Goal: Transaction & Acquisition: Purchase product/service

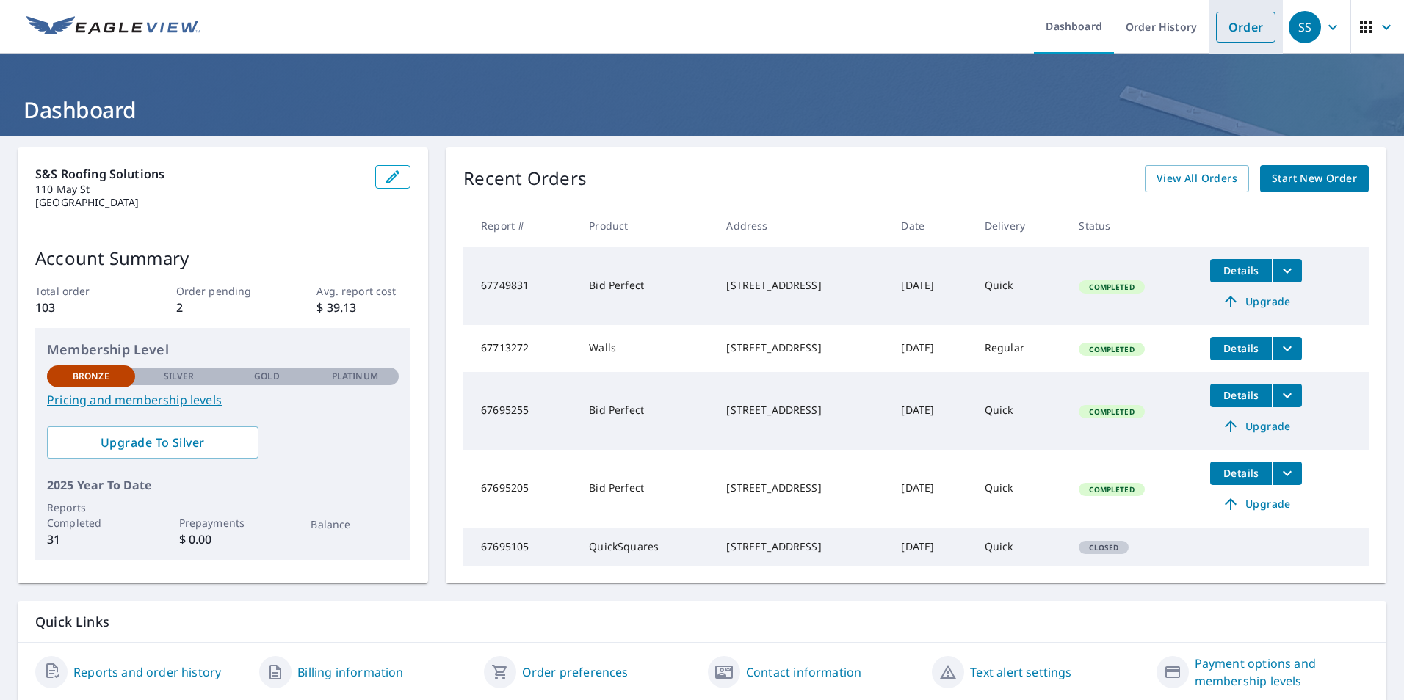
click at [1233, 21] on link "Order" at bounding box center [1245, 27] width 59 height 31
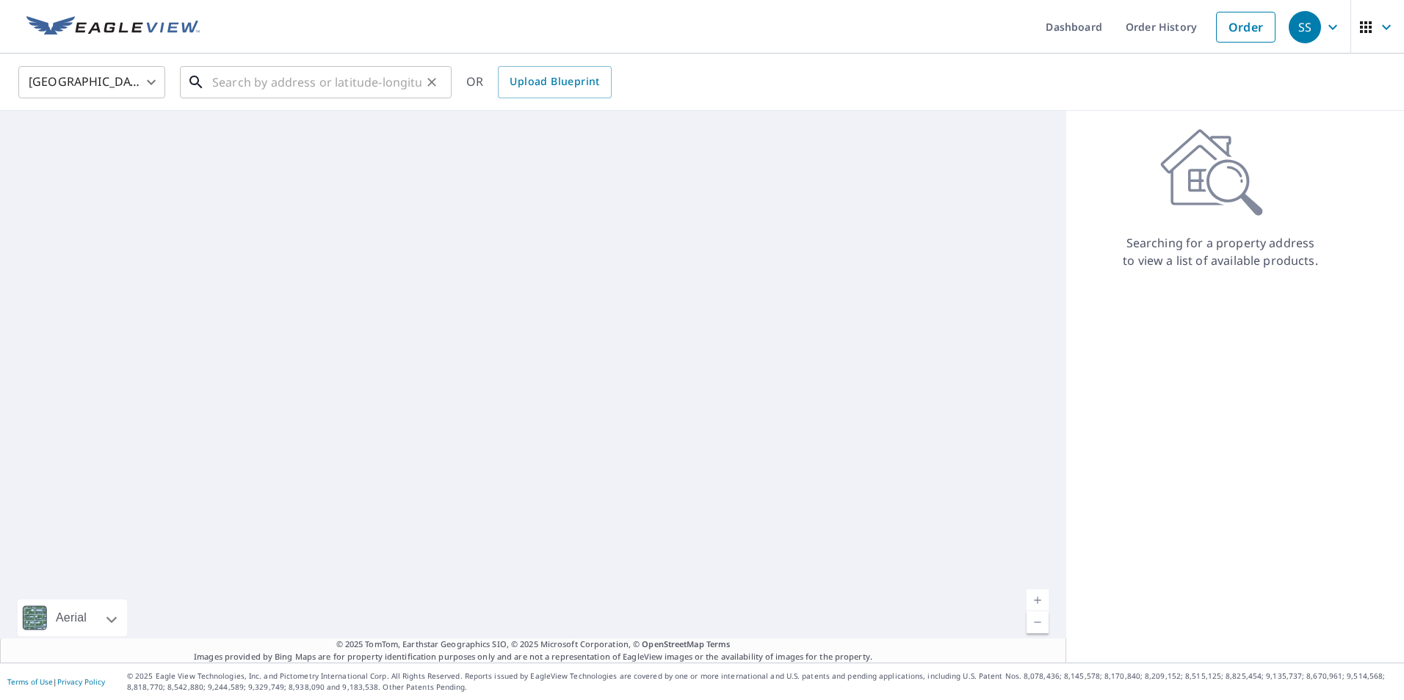
click at [308, 83] on input "text" at bounding box center [316, 82] width 209 height 41
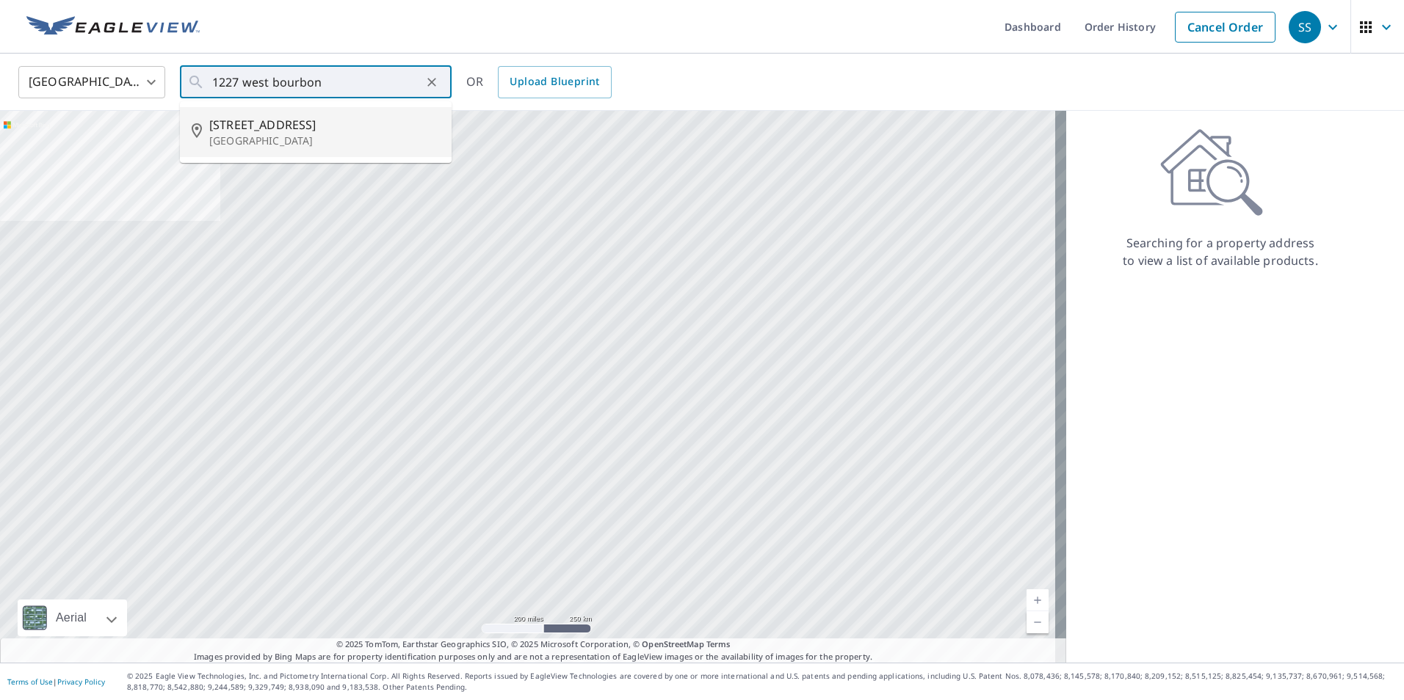
type input "[STREET_ADDRESS]"
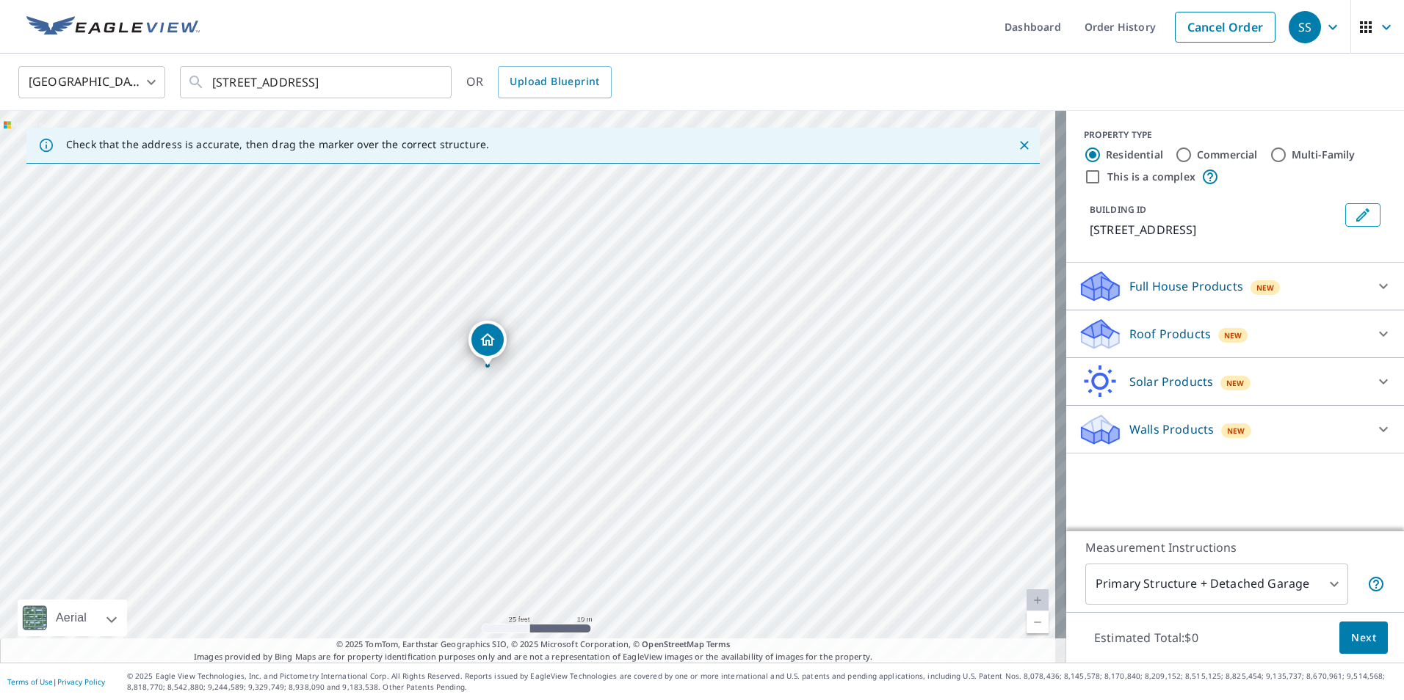
click at [1161, 278] on p "Full House Products" at bounding box center [1186, 286] width 114 height 18
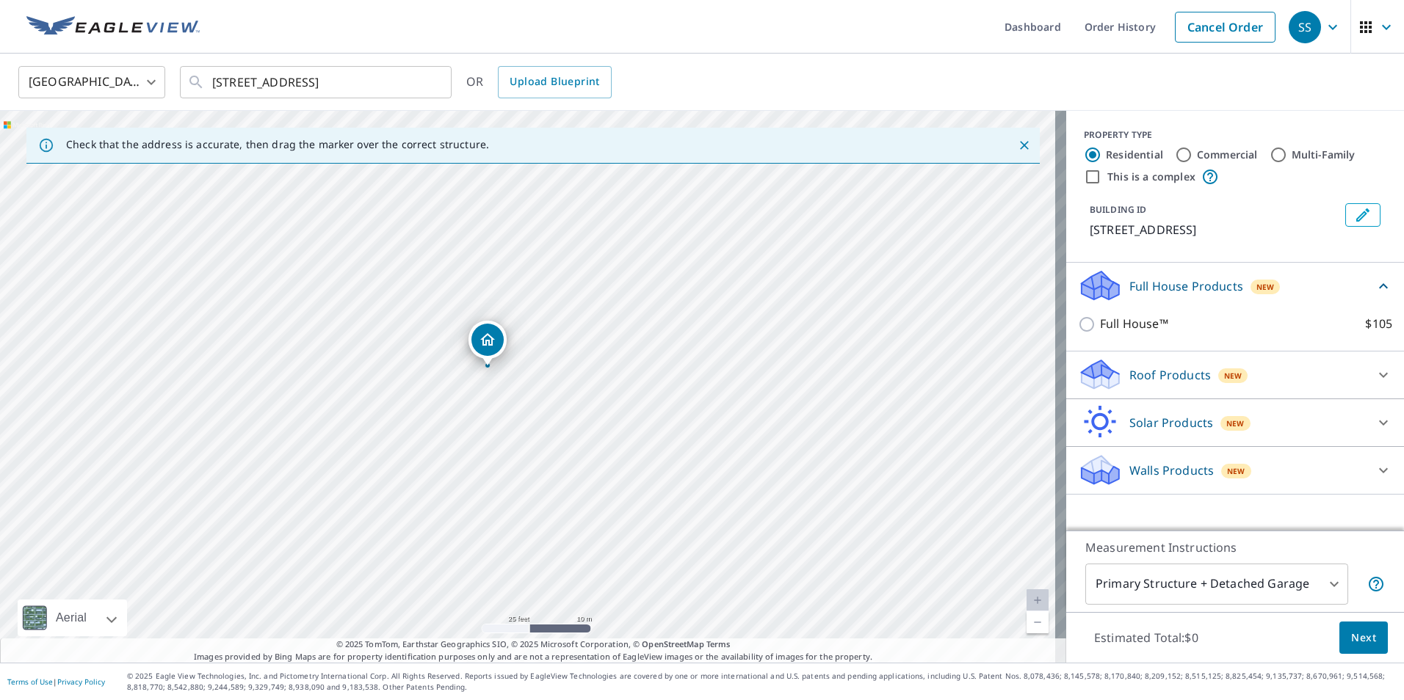
click at [1161, 278] on p "Full House Products" at bounding box center [1186, 286] width 114 height 18
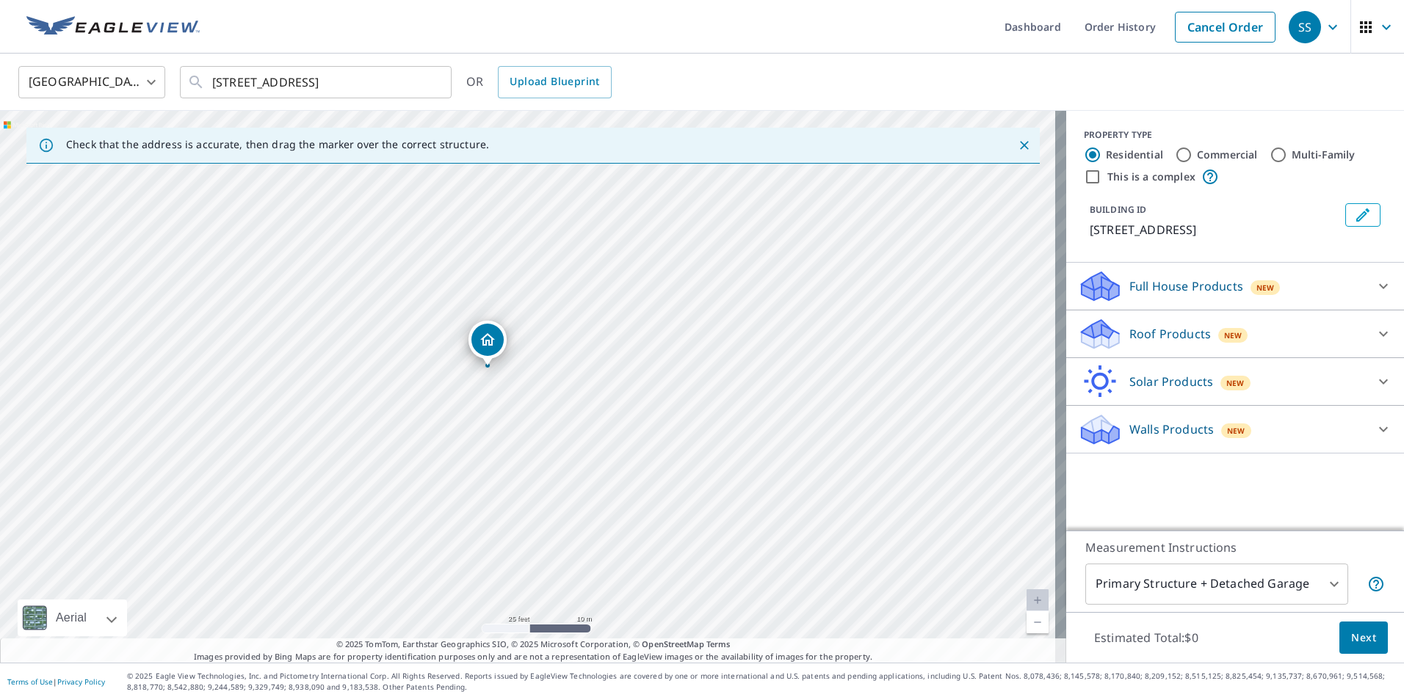
click at [1152, 333] on p "Roof Products" at bounding box center [1169, 334] width 81 height 18
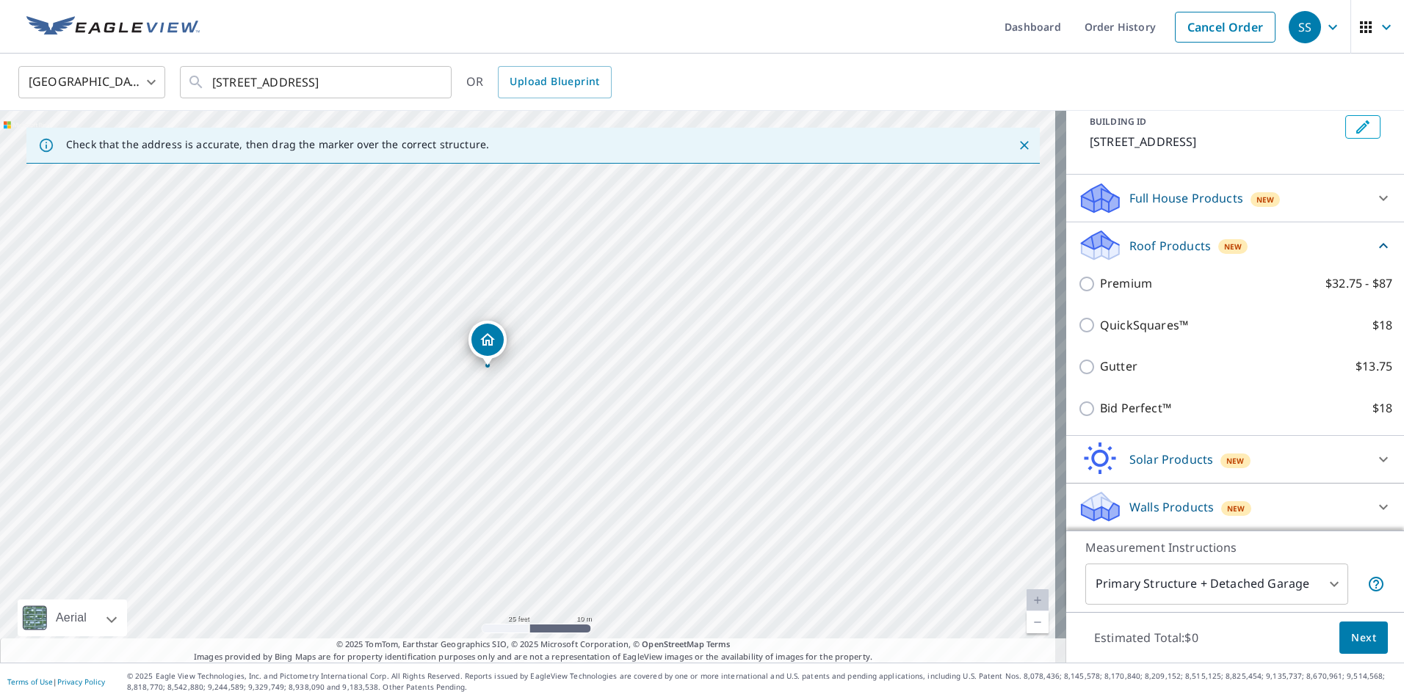
scroll to position [89, 0]
click at [1145, 242] on p "Roof Products" at bounding box center [1169, 245] width 81 height 18
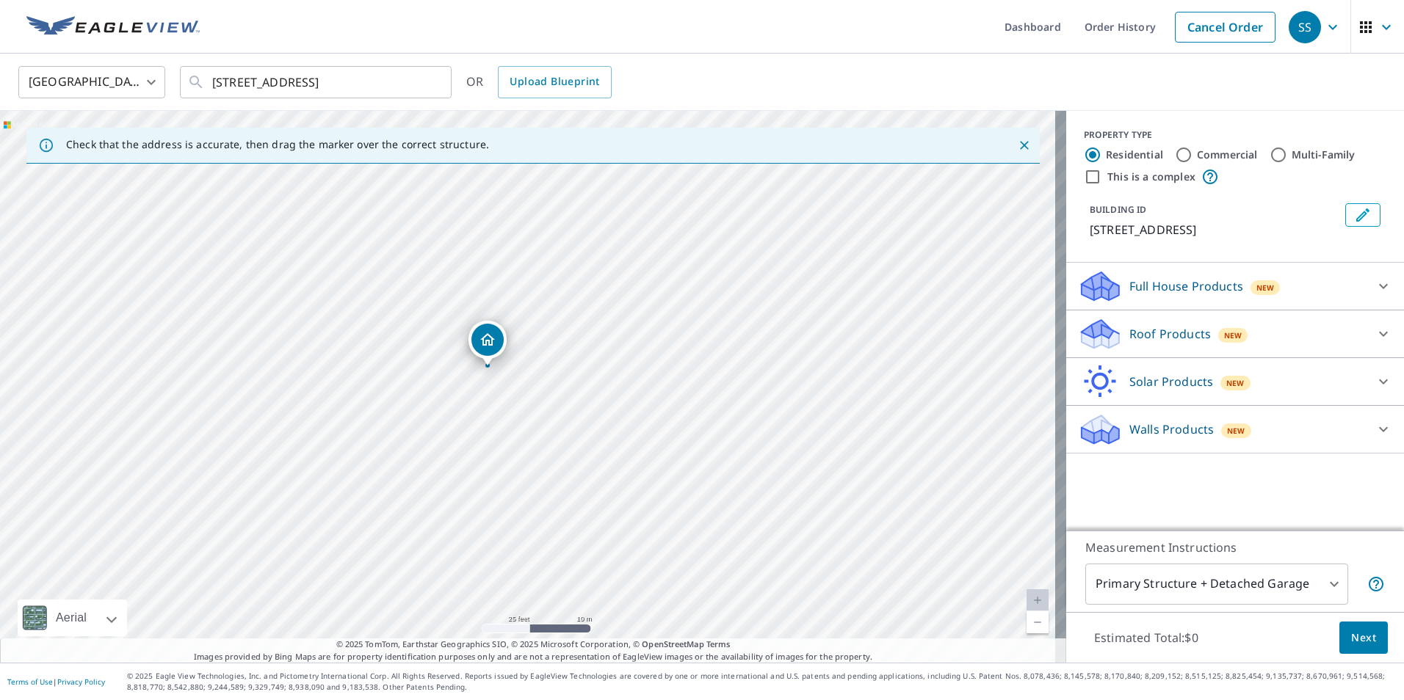
scroll to position [0, 0]
click at [1141, 417] on div "Walls Products New" at bounding box center [1222, 430] width 288 height 35
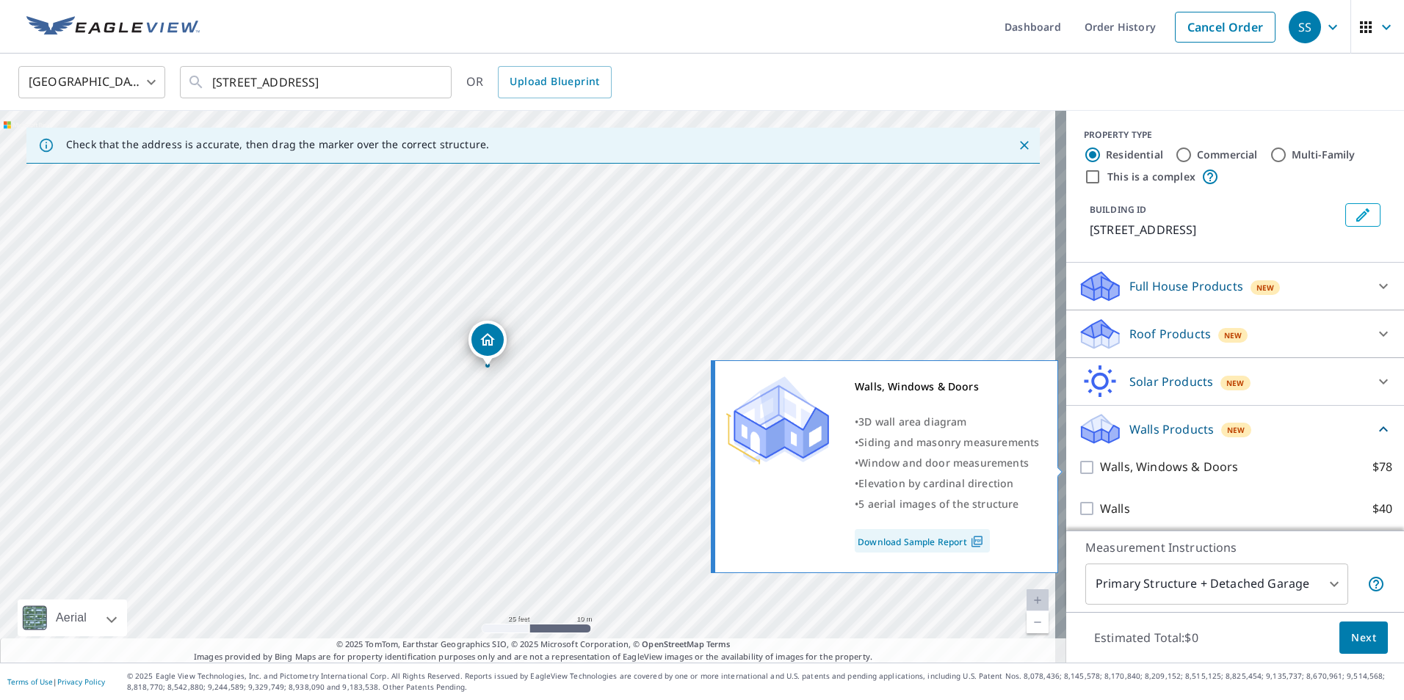
click at [1136, 468] on p "Walls, Windows & Doors" at bounding box center [1169, 467] width 138 height 18
click at [1100, 468] on input "Walls, Windows & Doors $78" at bounding box center [1089, 468] width 22 height 18
checkbox input "true"
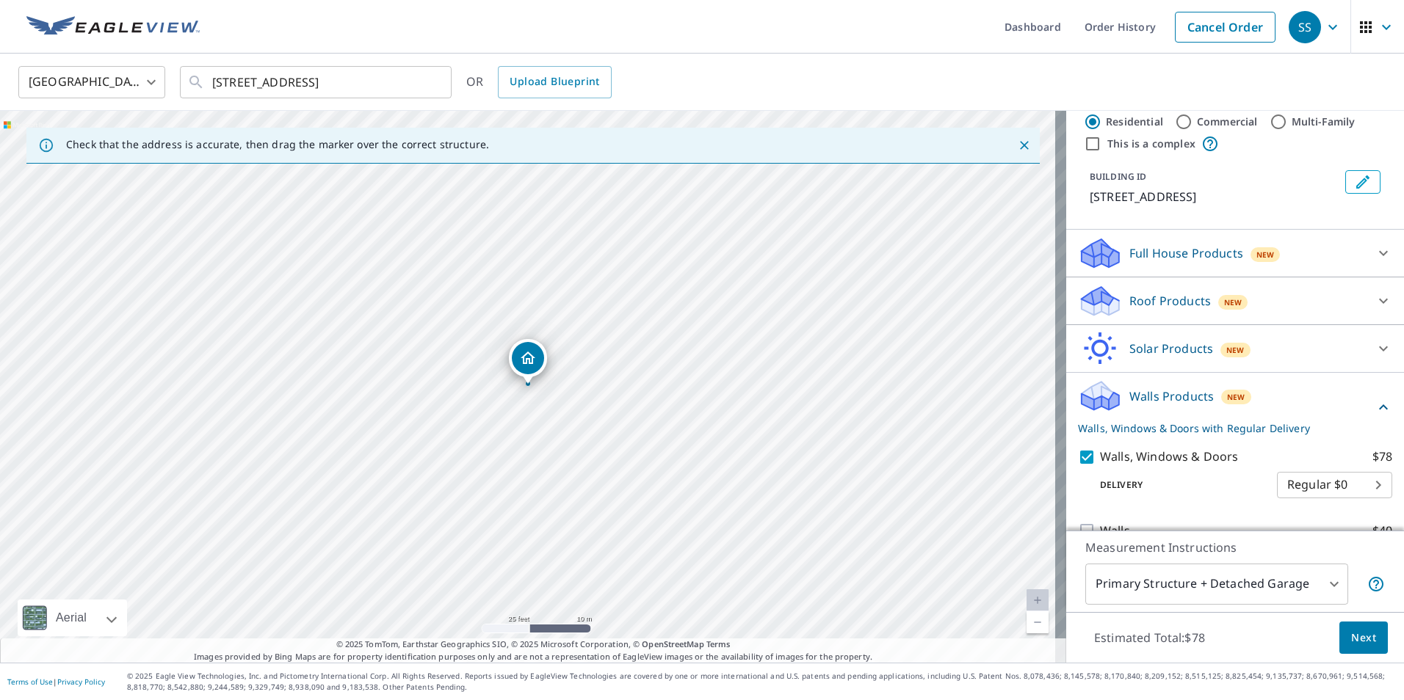
scroll to position [60, 0]
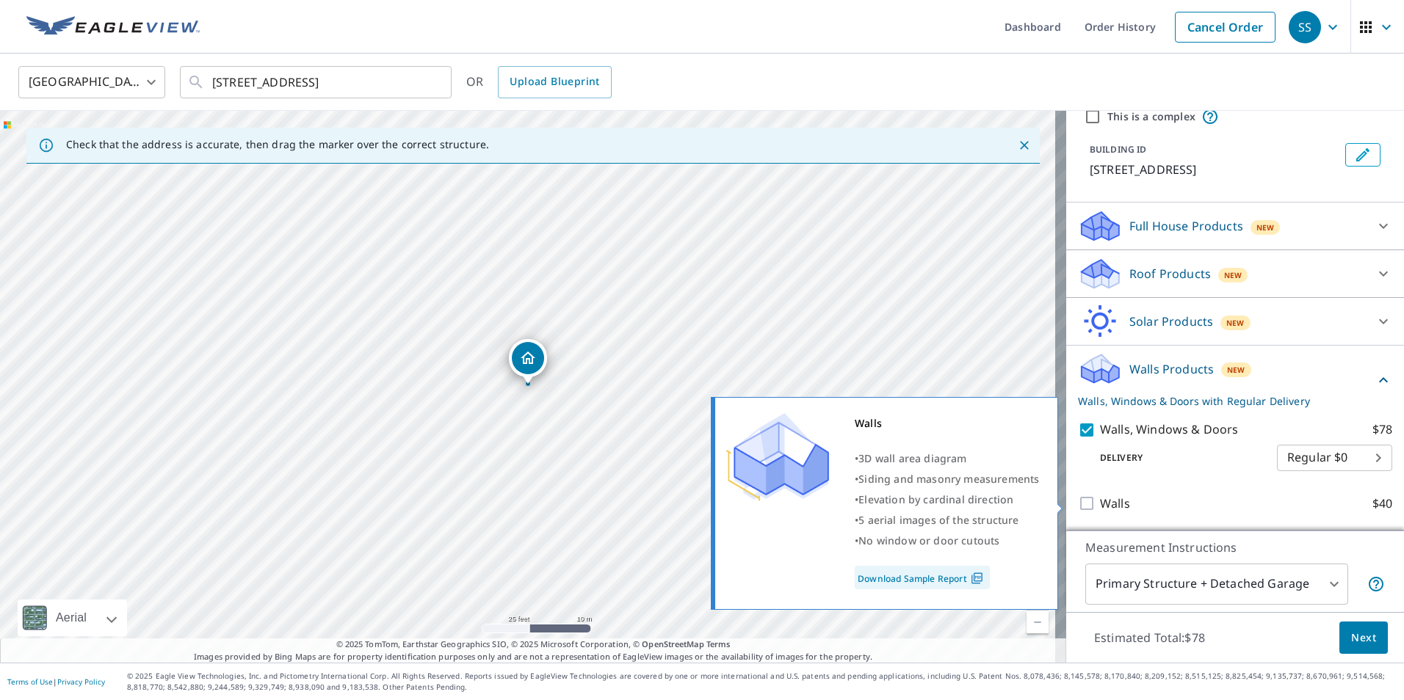
click at [1111, 505] on p "Walls" at bounding box center [1115, 504] width 30 height 18
click at [1100, 505] on input "Walls $40" at bounding box center [1089, 504] width 22 height 18
checkbox input "true"
checkbox input "false"
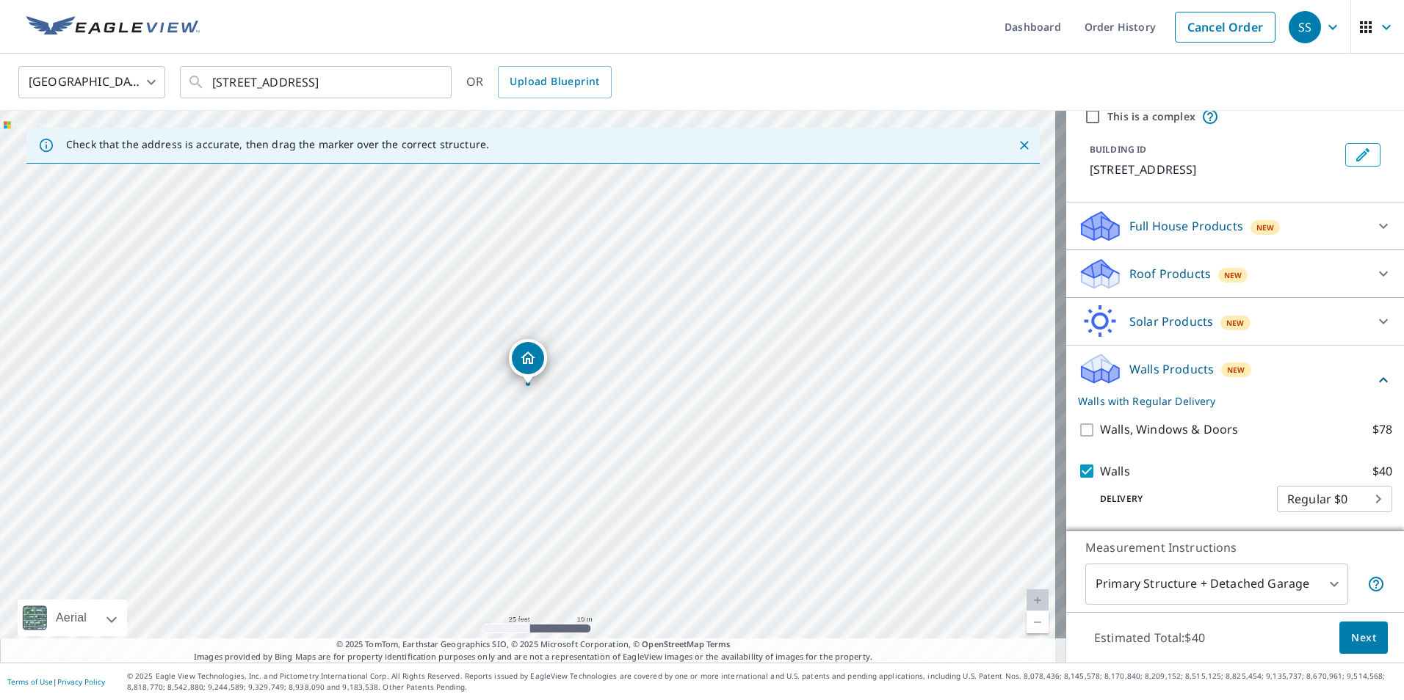
click at [1268, 582] on body "SS SS Dashboard Order History Cancel Order SS United States US ​ [STREET_ADDRES…" at bounding box center [702, 350] width 1404 height 700
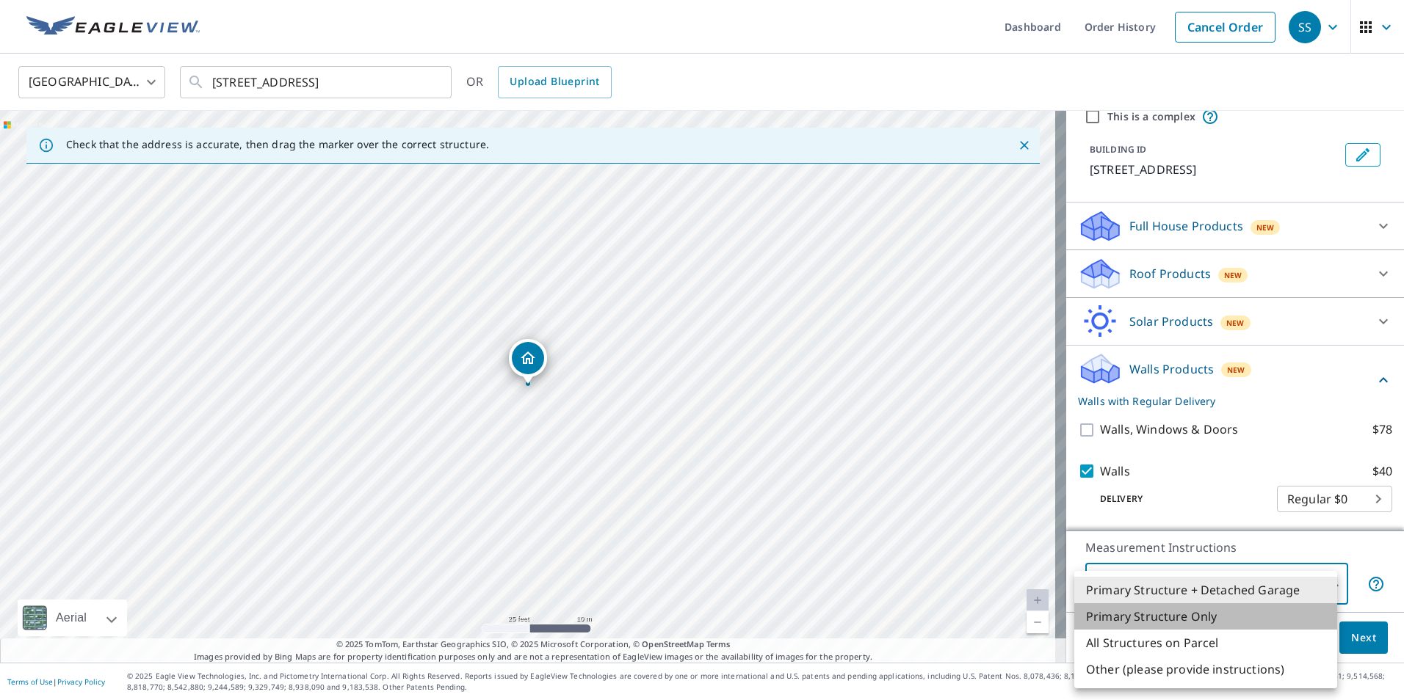
click at [1158, 622] on li "Primary Structure Only" at bounding box center [1205, 616] width 263 height 26
type input "2"
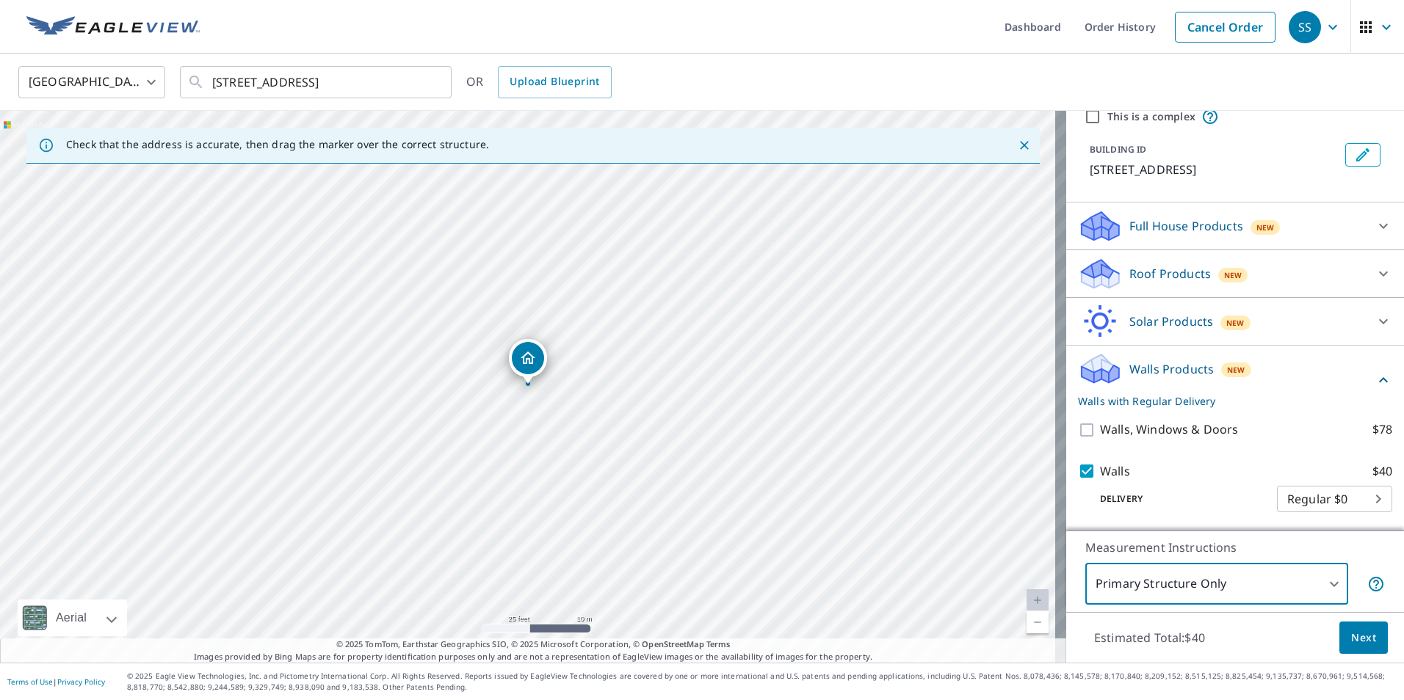
click at [1339, 636] on button "Next" at bounding box center [1363, 638] width 48 height 33
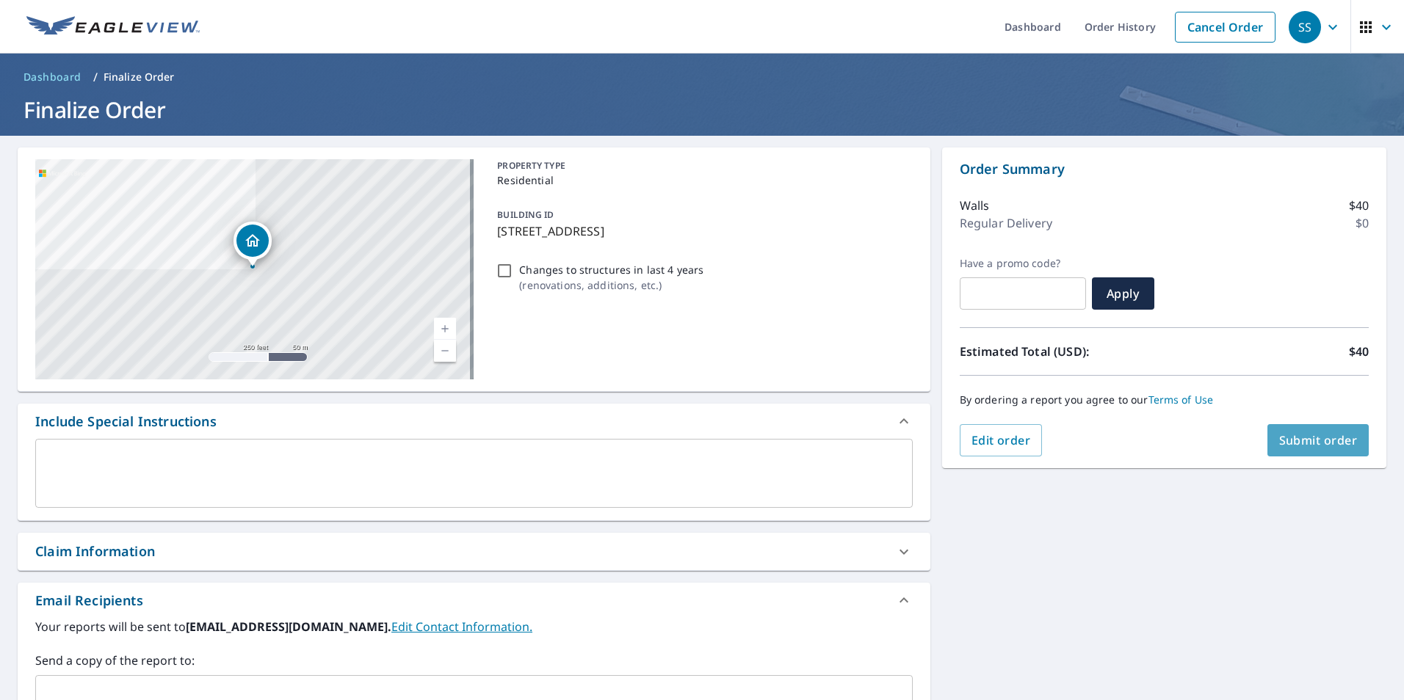
click at [1304, 442] on span "Submit order" at bounding box center [1318, 440] width 79 height 16
